Goal: Task Accomplishment & Management: Use online tool/utility

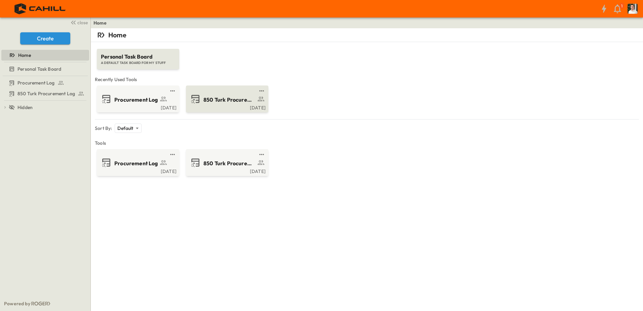
click at [216, 107] on div "[DATE]" at bounding box center [226, 106] width 78 height 5
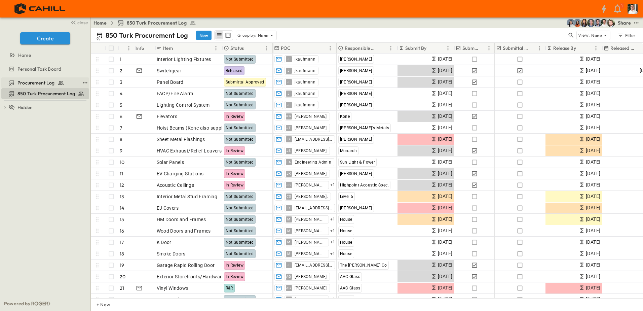
click at [33, 80] on span "Procurement Log" at bounding box center [36, 82] width 37 height 7
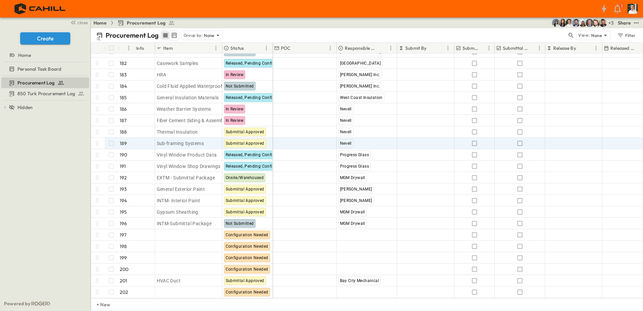
scroll to position [2072, 0]
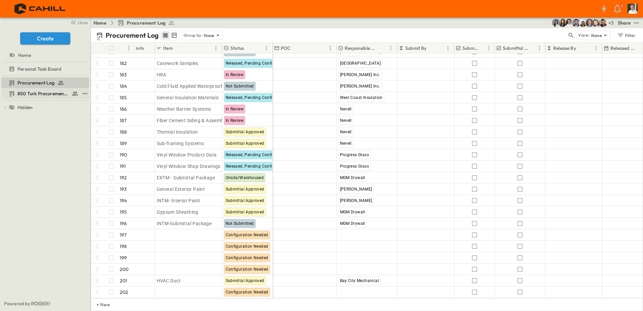
click at [35, 92] on span "850 Turk Procurement Log" at bounding box center [43, 93] width 51 height 7
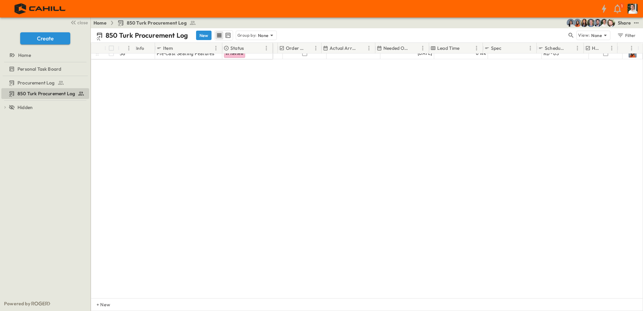
scroll to position [366, 379]
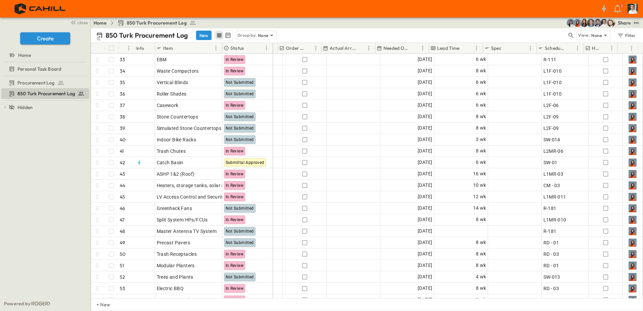
click at [637, 22] on icon "test" at bounding box center [636, 23] width 7 height 7
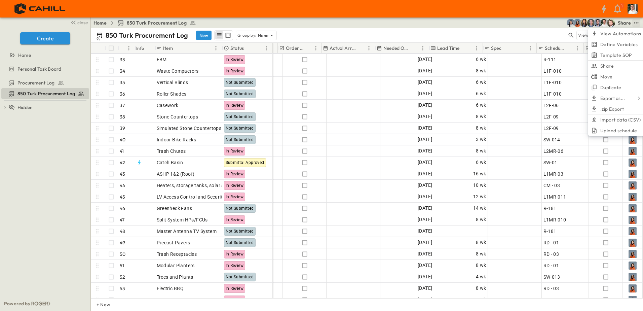
click at [427, 23] on div "Home 850 Turk Procurement Log Share View Automations Define Variables Template …" at bounding box center [367, 23] width 553 height 11
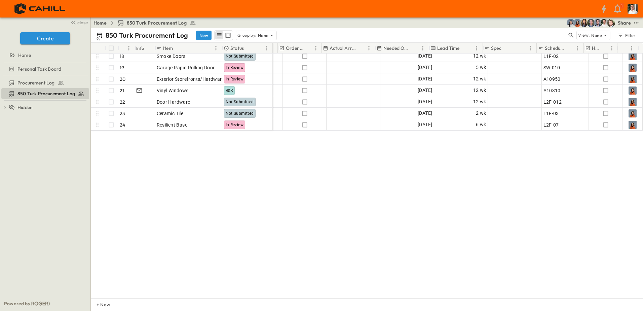
scroll to position [0, 379]
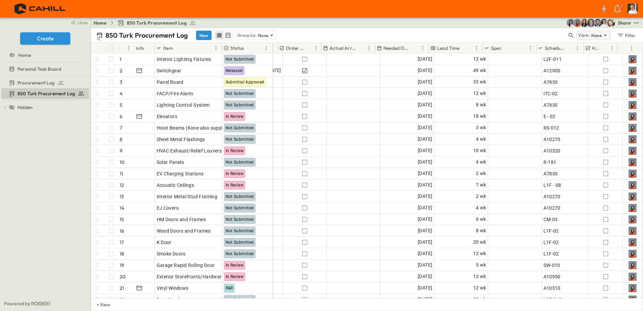
click at [593, 34] on p "None" at bounding box center [597, 35] width 11 height 7
click at [527, 27] on div "Home 850 Turk Procurement Log Share" at bounding box center [367, 23] width 553 height 11
click at [571, 35] on icon "button" at bounding box center [571, 35] width 7 height 7
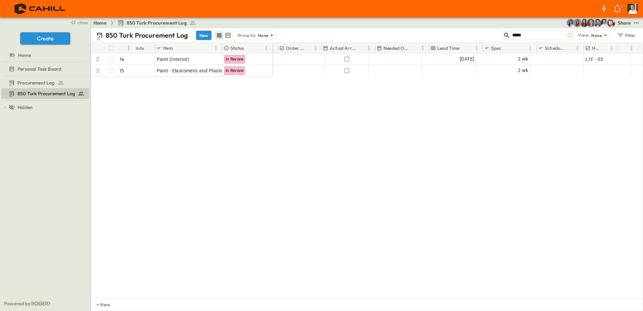
type input "*****"
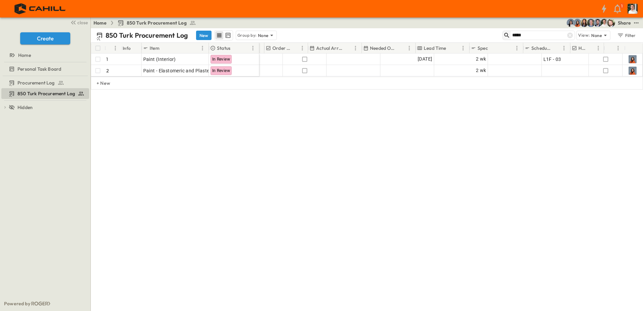
scroll to position [0, 360]
click at [27, 167] on div "Procurement Log 850 Turk Procurement Log To pick up a draggable item, press the…" at bounding box center [45, 186] width 91 height 220
click at [572, 36] on icon at bounding box center [570, 35] width 7 height 7
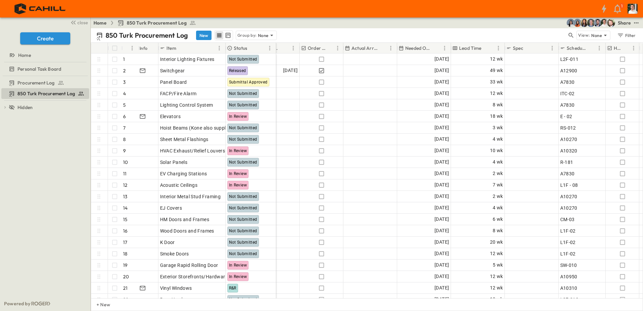
click at [384, 36] on div "850 Turk Procurement Log New Group by: None" at bounding box center [331, 35] width 471 height 10
click at [444, 34] on div "850 Turk Procurement Log New Group by: None" at bounding box center [331, 35] width 471 height 10
click at [493, 33] on div "850 Turk Procurement Log New Group by: None" at bounding box center [331, 35] width 471 height 10
click at [430, 22] on div "Home 850 Turk Procurement Log Share" at bounding box center [367, 23] width 553 height 11
click at [490, 26] on div "Home 850 Turk Procurement Log Share" at bounding box center [367, 23] width 553 height 11
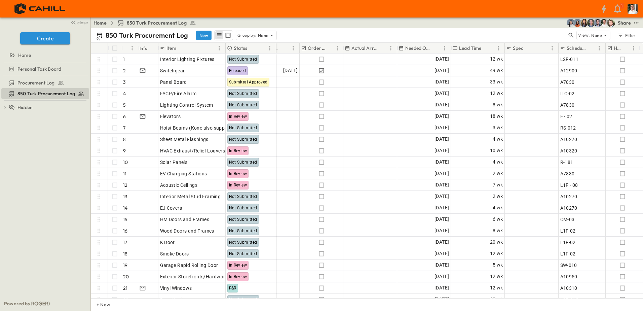
click at [485, 23] on div "Home 850 Turk Procurement Log Share" at bounding box center [367, 23] width 553 height 11
click at [638, 25] on icon "test" at bounding box center [636, 23] width 7 height 7
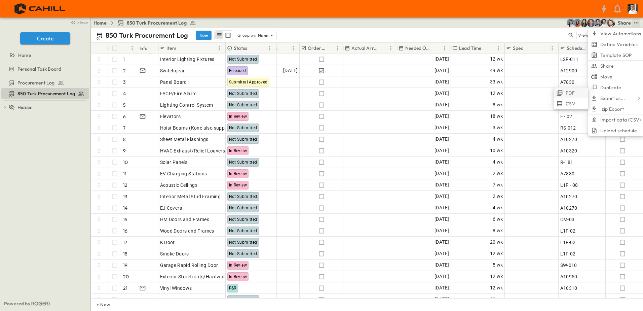
click at [582, 95] on li "PDF" at bounding box center [571, 93] width 35 height 11
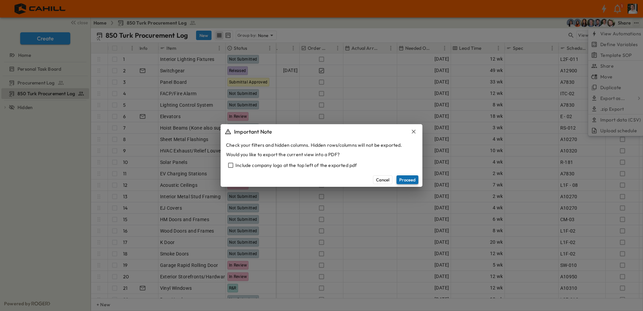
click at [411, 181] on button "Proceed" at bounding box center [408, 179] width 22 height 9
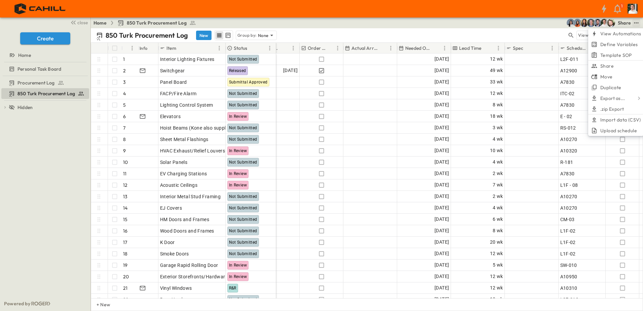
click at [439, 27] on div "Home 850 Turk Procurement Log Share View Automations Define Variables Template …" at bounding box center [367, 23] width 553 height 11
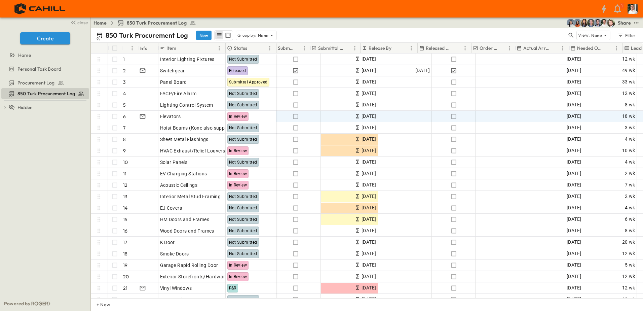
scroll to position [0, 188]
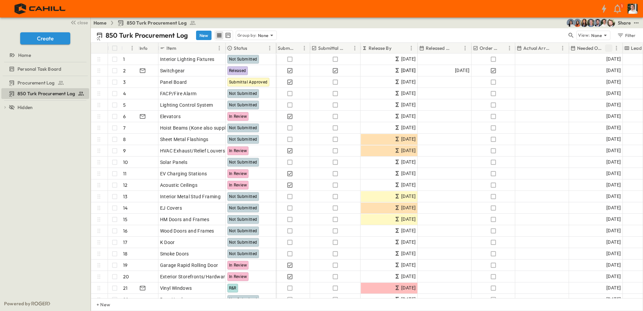
click at [608, 49] on icon "Sort" at bounding box center [609, 48] width 6 height 6
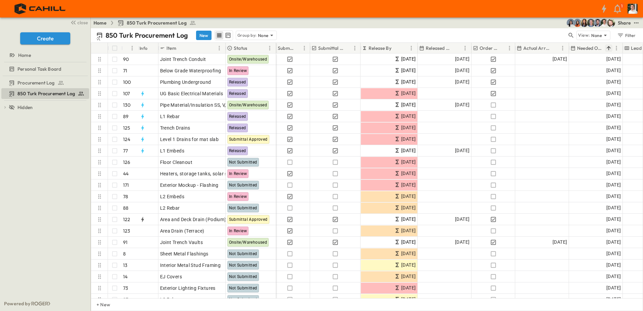
click at [608, 49] on icon "Sort" at bounding box center [609, 48] width 6 height 6
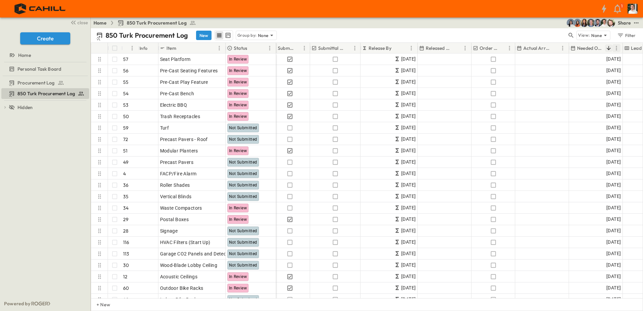
click at [620, 48] on icon "Menu" at bounding box center [617, 48] width 7 height 7
click at [613, 61] on span "Group by Needed Onsite" at bounding box center [585, 60] width 61 height 7
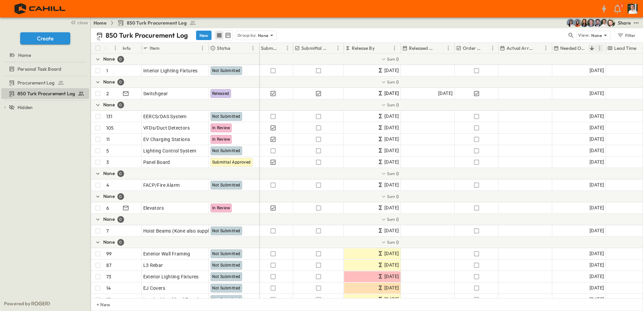
click at [597, 50] on icon "Menu" at bounding box center [600, 48] width 7 height 7
click at [567, 61] on span "Stop grouping by Needed Onsite" at bounding box center [564, 60] width 70 height 7
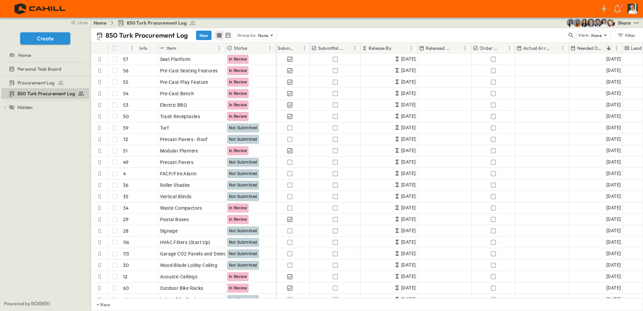
click at [612, 47] on icon "Sort" at bounding box center [609, 48] width 6 height 6
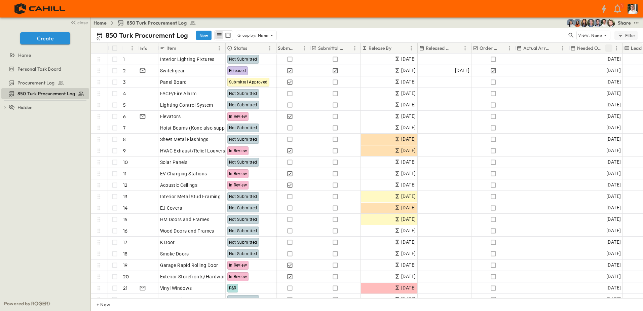
click at [635, 33] on div "Filter" at bounding box center [626, 35] width 19 height 7
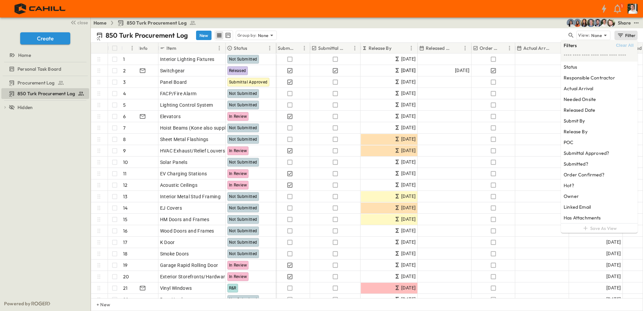
click at [623, 46] on span "Clear All" at bounding box center [626, 45] width 18 height 5
click at [626, 45] on span "Clear All" at bounding box center [626, 45] width 18 height 5
click at [589, 99] on h6 "Needed Onsite" at bounding box center [580, 99] width 32 height 7
click at [448, 18] on div "Home 850 Turk Procurement Log Share" at bounding box center [367, 23] width 553 height 11
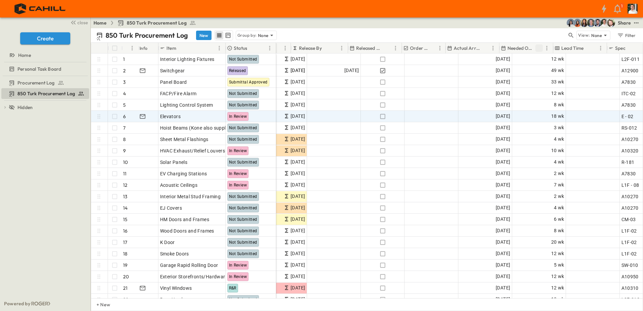
scroll to position [0, 258]
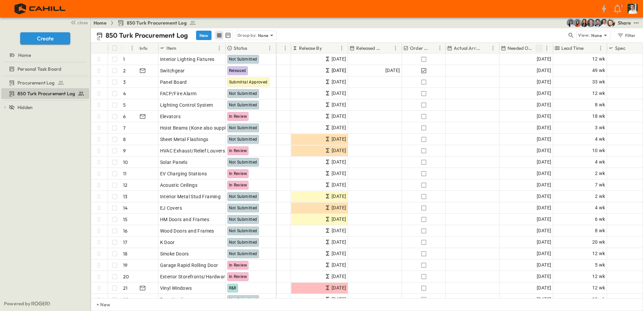
click at [539, 47] on icon "Sort" at bounding box center [539, 48] width 4 height 4
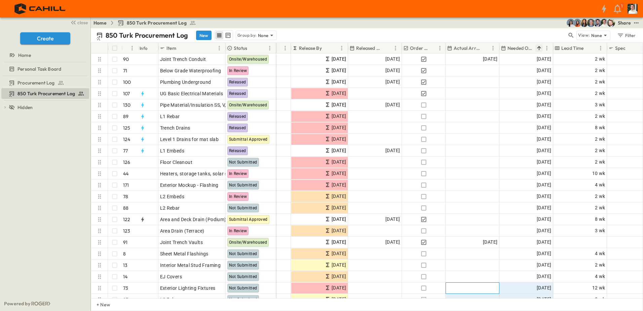
drag, startPoint x: 499, startPoint y: 292, endPoint x: 515, endPoint y: 294, distance: 15.9
click at [515, 294] on div "Joint Trench Conduit 90 OPEN Joint Trench Conduit Onsite/Warehoused Below Grade…" at bounding box center [367, 176] width 552 height 245
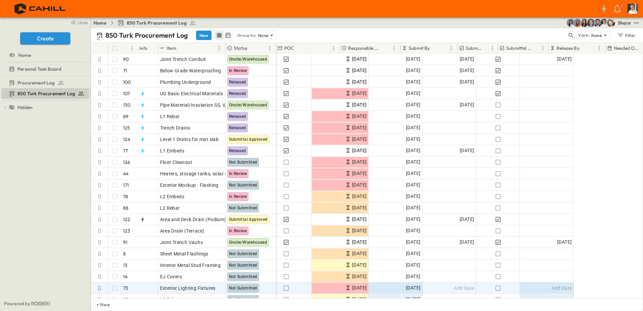
scroll to position [0, 0]
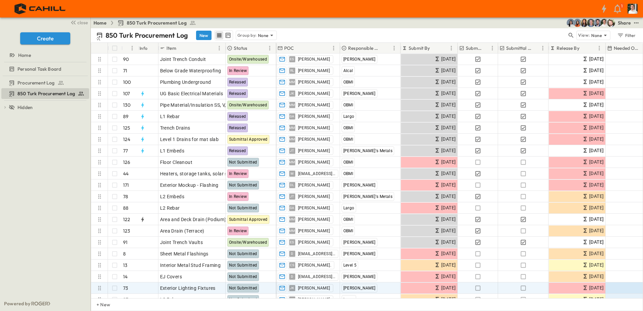
click at [401, 24] on div "Home 850 Turk Procurement Log Share" at bounding box center [367, 23] width 553 height 11
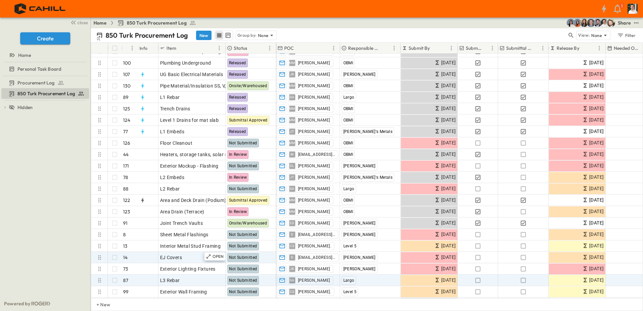
scroll to position [34, 0]
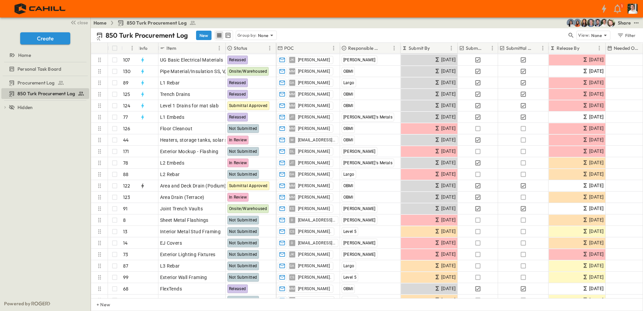
click at [481, 24] on div "Home 850 Turk Procurement Log Share" at bounding box center [367, 23] width 553 height 11
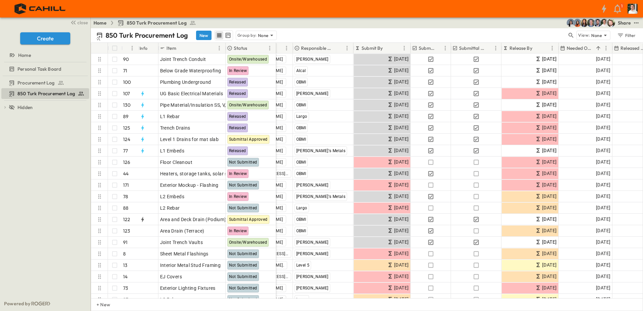
scroll to position [0, 36]
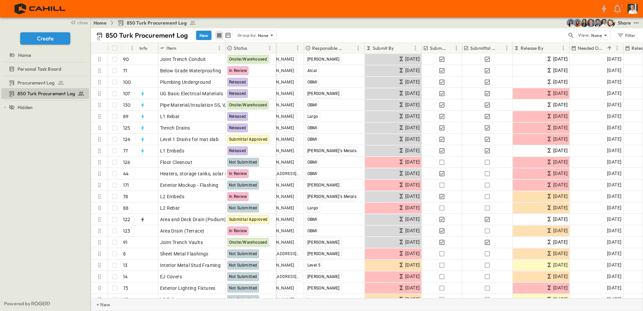
click at [396, 308] on div "+ New" at bounding box center [367, 304] width 553 height 13
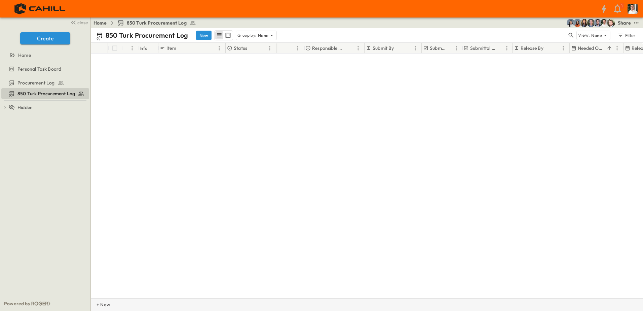
scroll to position [2026, 36]
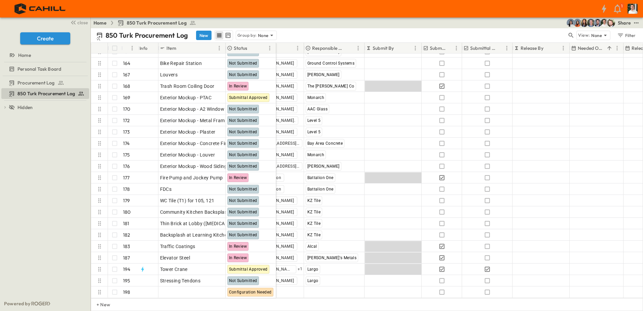
click at [35, 184] on div "Procurement Log 850 Turk Procurement Log To pick up a draggable item, press the…" at bounding box center [45, 186] width 91 height 220
